Goal: Information Seeking & Learning: Learn about a topic

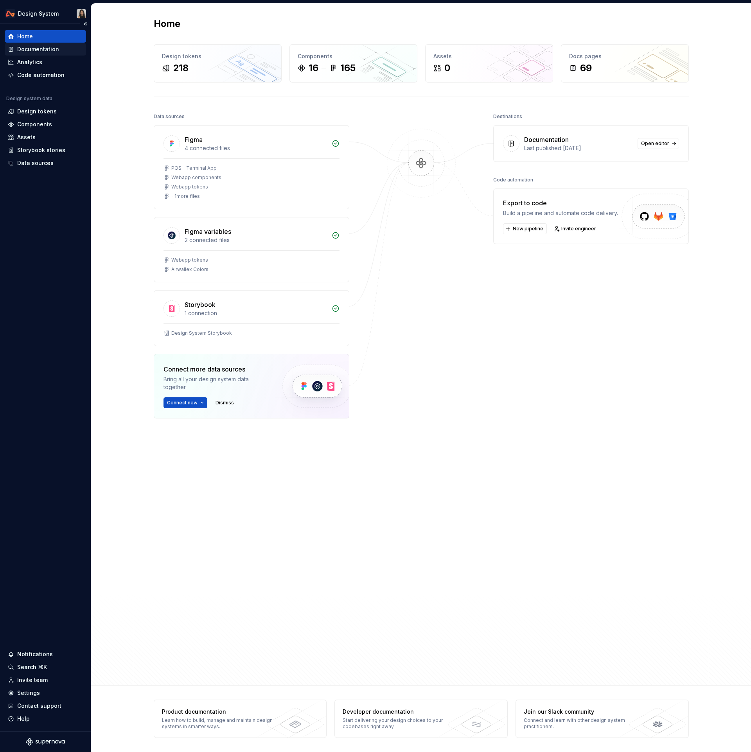
click at [57, 47] on div "Documentation" at bounding box center [45, 49] width 75 height 8
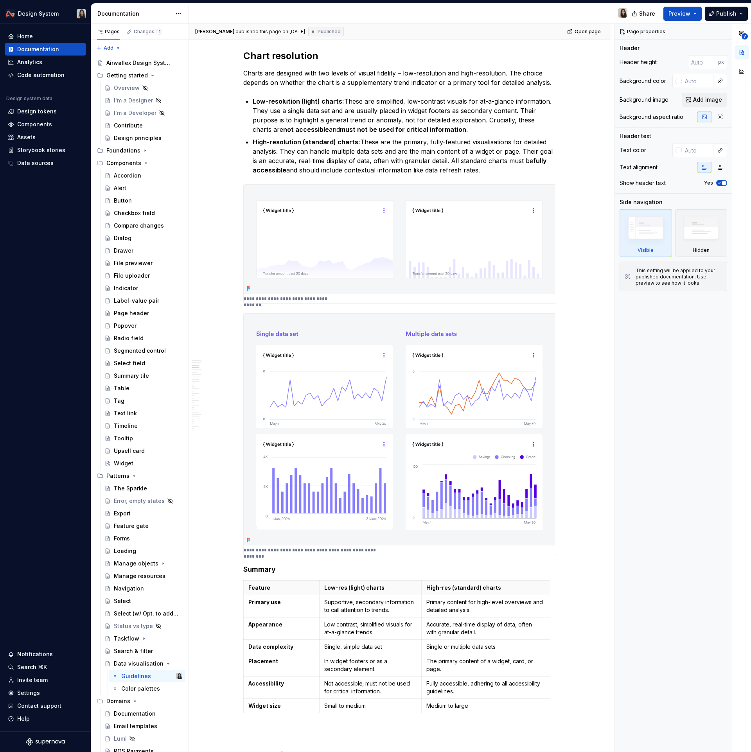
scroll to position [564, 0]
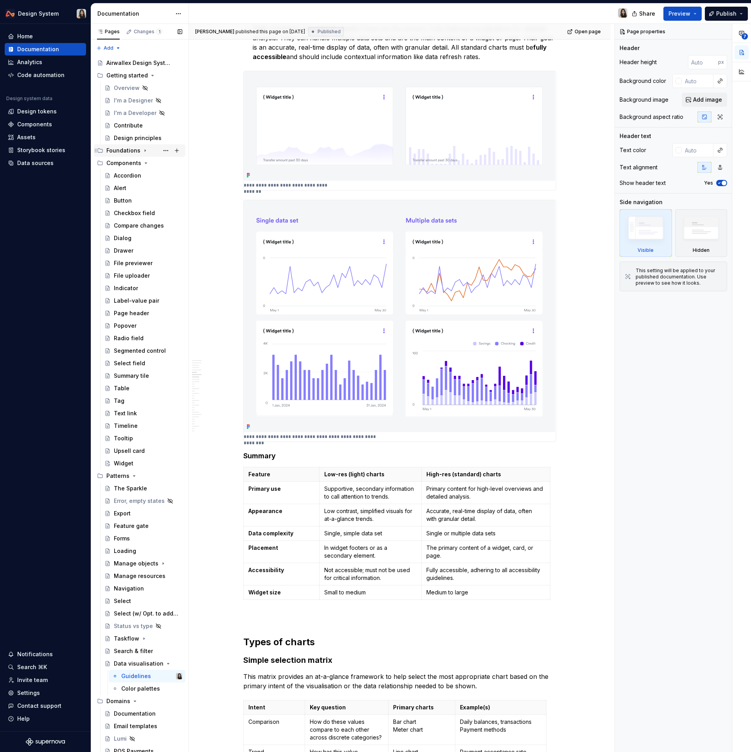
click at [144, 150] on icon "Page tree" at bounding box center [145, 150] width 6 height 6
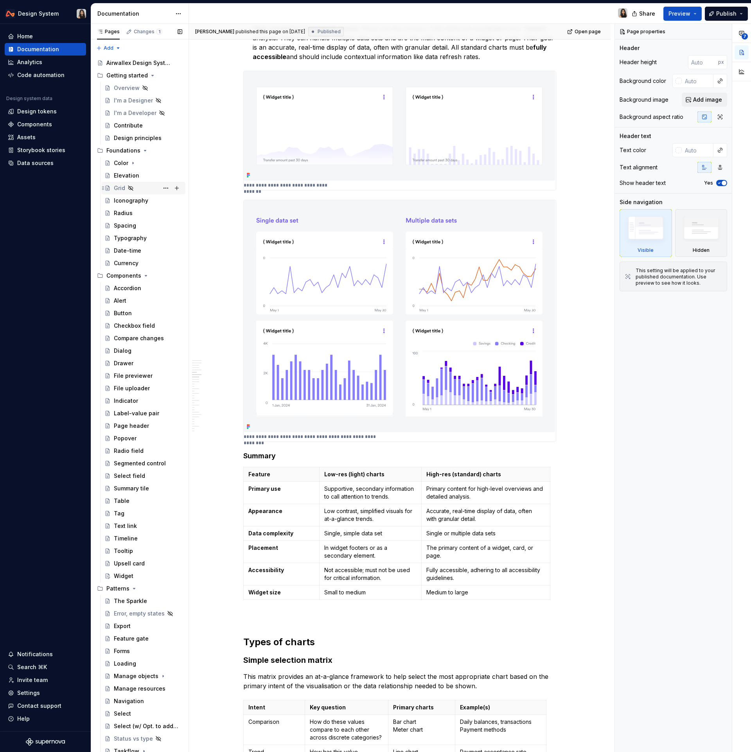
click at [120, 188] on div "Grid" at bounding box center [119, 188] width 11 height 8
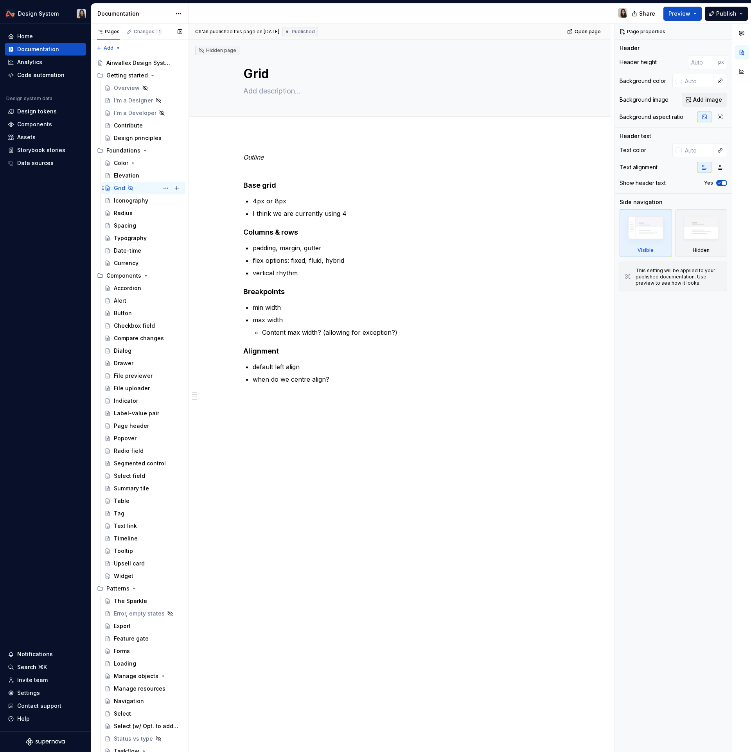
click at [128, 189] on icon "Page tree" at bounding box center [130, 188] width 6 height 6
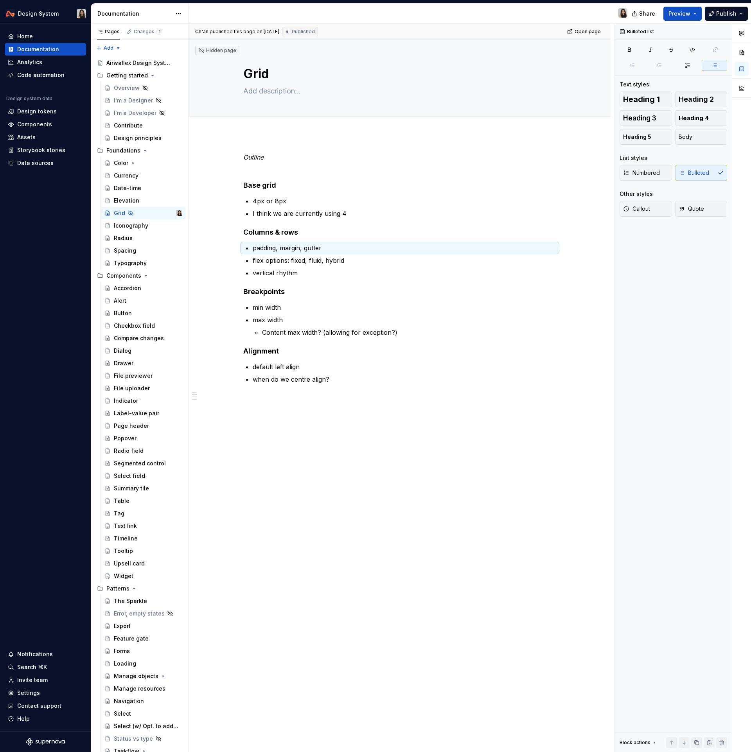
click at [387, 413] on div "Outline Base grid 4px or 8px I think we are currently using 4 Columns & rows pa…" at bounding box center [400, 386] width 422 height 504
click at [354, 200] on p "4px or 8px" at bounding box center [404, 200] width 303 height 9
type textarea "*"
